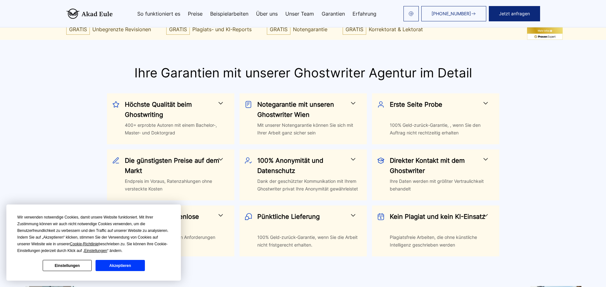
scroll to position [260, 0]
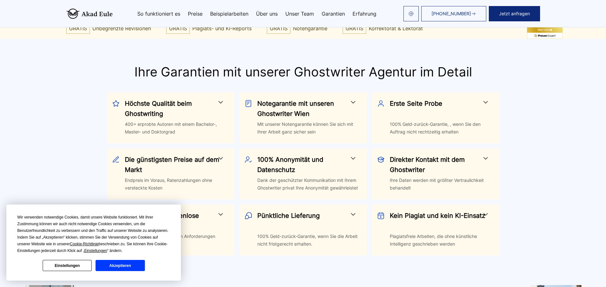
click at [128, 262] on button "Akzeptieren" at bounding box center [119, 265] width 49 height 11
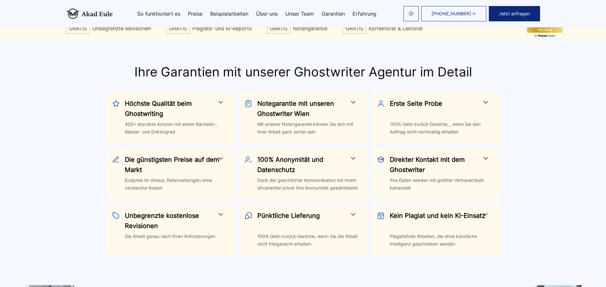
click at [159, 162] on h3 "Die günstigsten Preise auf dem Markt" at bounding box center [173, 164] width 97 height 20
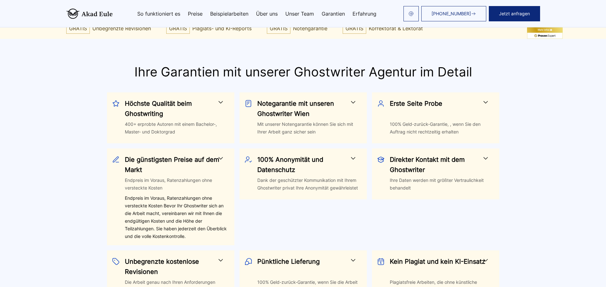
click at [159, 162] on h3 "Die günstigsten Preise auf dem Markt" at bounding box center [173, 164] width 97 height 20
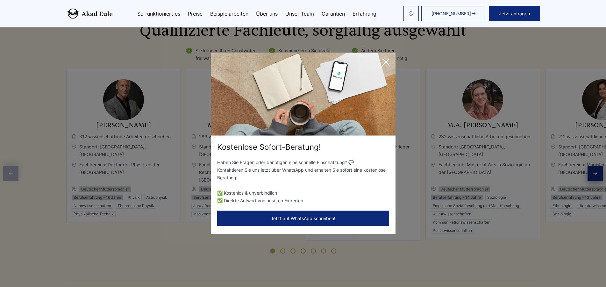
scroll to position [1753, 0]
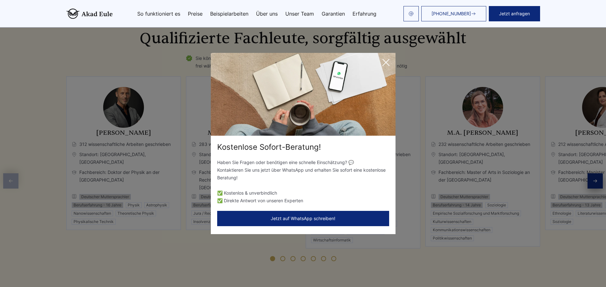
click at [384, 59] on icon at bounding box center [385, 62] width 13 height 13
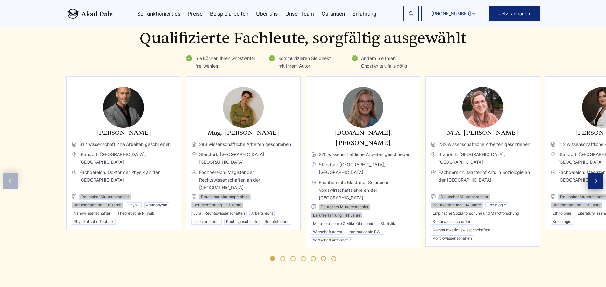
click at [593, 179] on icon "Next slide" at bounding box center [595, 180] width 4 height 3
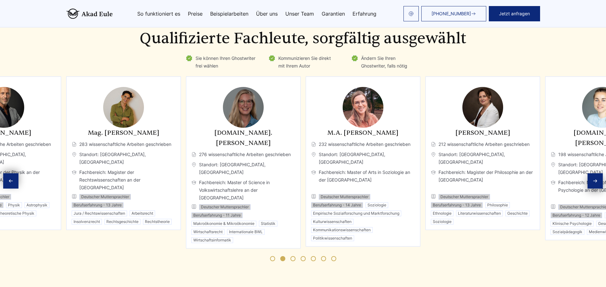
click at [593, 178] on icon "Next slide" at bounding box center [594, 180] width 5 height 5
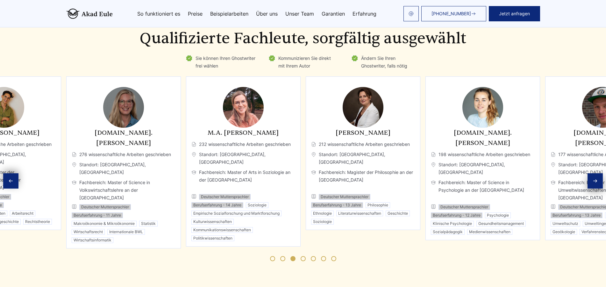
click at [593, 178] on icon "Next slide" at bounding box center [594, 180] width 5 height 5
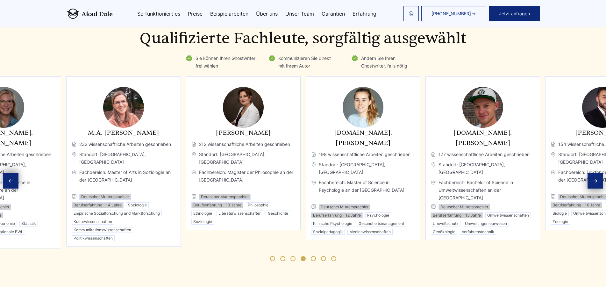
click at [593, 178] on icon "Next slide" at bounding box center [594, 180] width 5 height 5
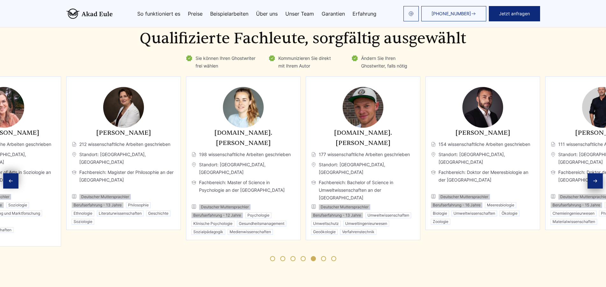
click at [593, 178] on icon "Next slide" at bounding box center [594, 180] width 5 height 5
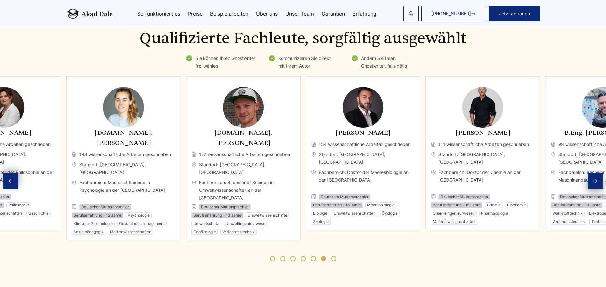
click at [593, 178] on icon "Next slide" at bounding box center [594, 180] width 5 height 5
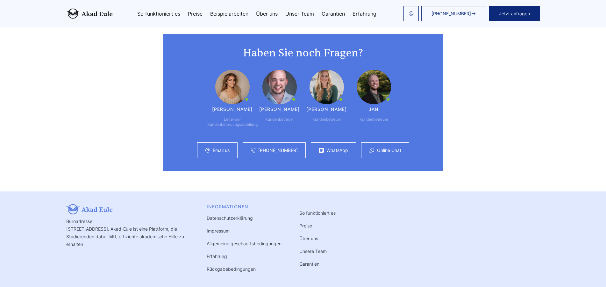
scroll to position [4285, 0]
